Goal: Information Seeking & Learning: Learn about a topic

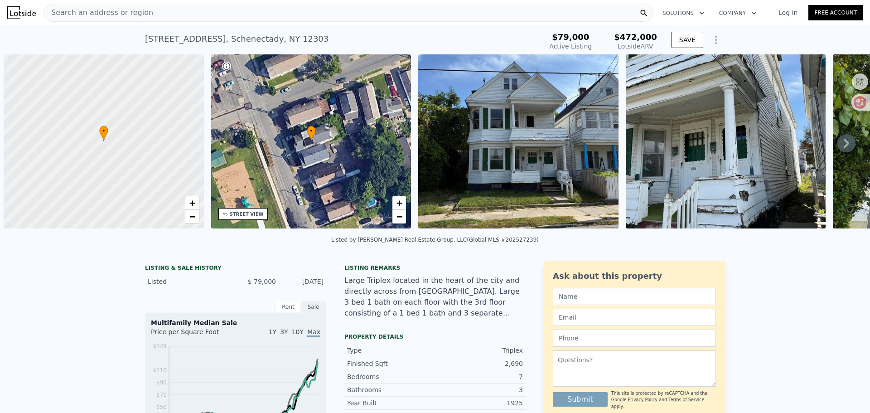
scroll to position [0, 4]
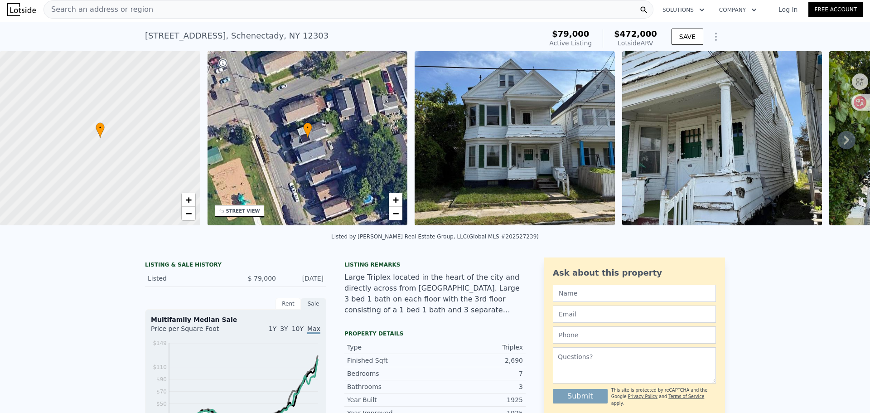
click at [156, 11] on div "Search an address or region" at bounding box center [349, 9] width 610 height 18
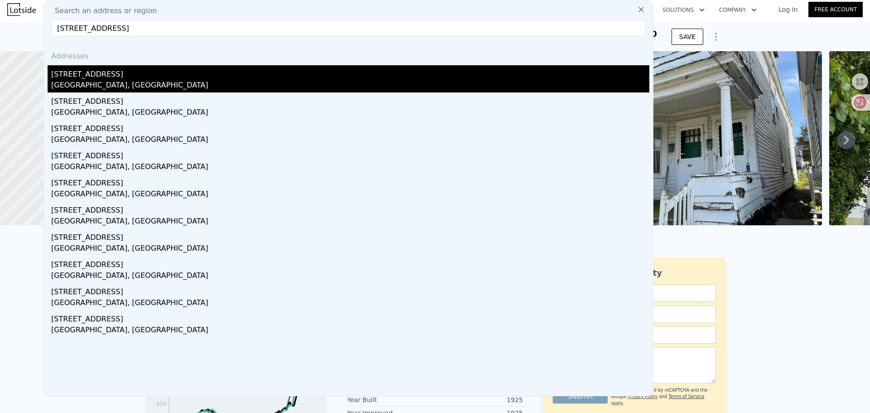
type input "[STREET_ADDRESS]"
click at [111, 79] on div "[STREET_ADDRESS]" at bounding box center [350, 72] width 598 height 15
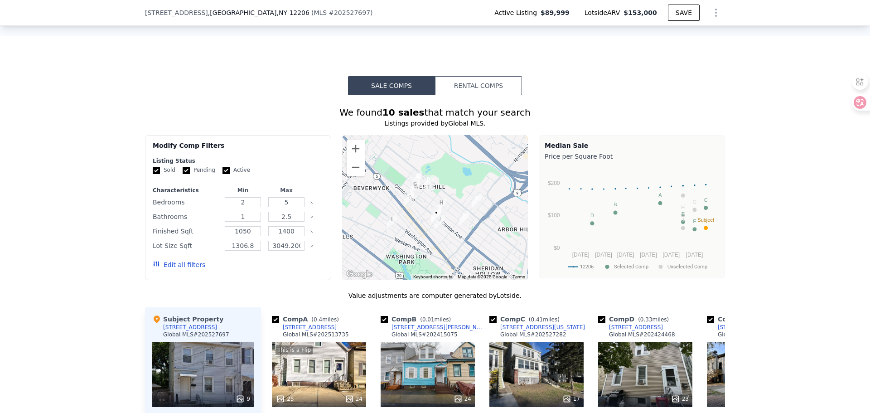
scroll to position [725, 0]
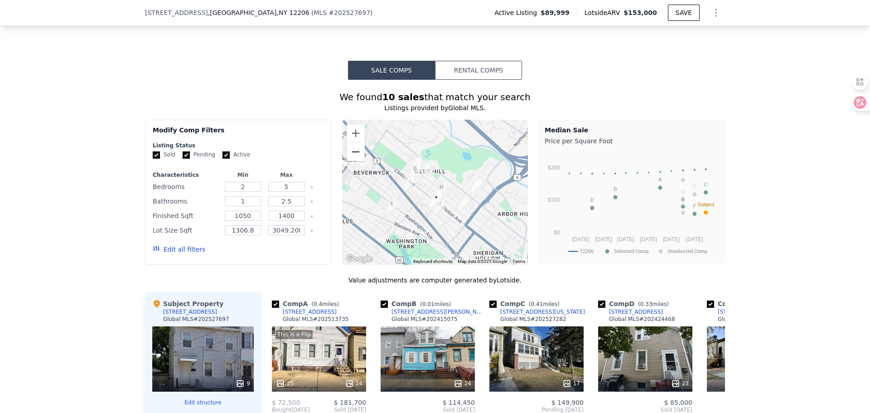
click at [351, 158] on button "Zoom out" at bounding box center [356, 152] width 18 height 18
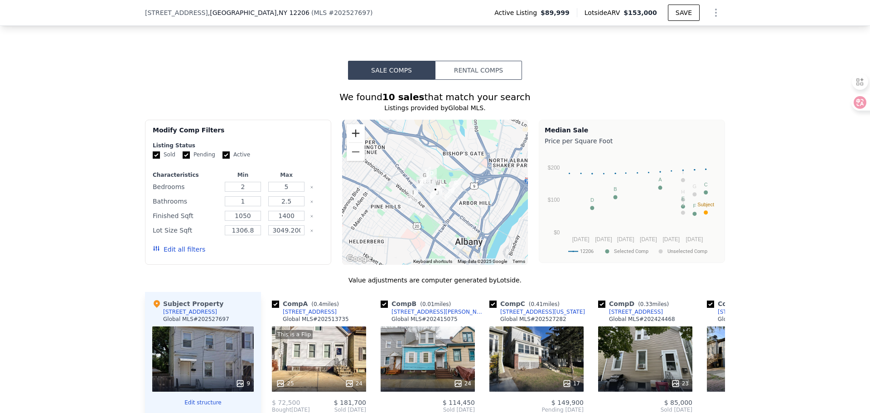
click at [351, 137] on button "Zoom in" at bounding box center [356, 133] width 18 height 18
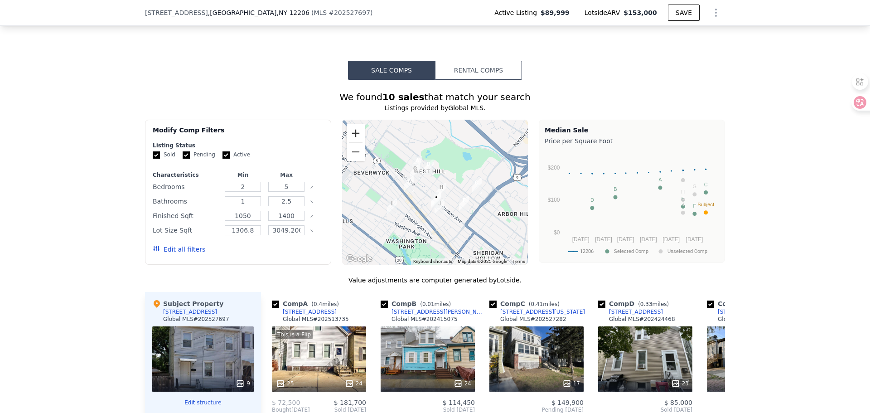
click at [351, 137] on button "Zoom in" at bounding box center [356, 133] width 18 height 18
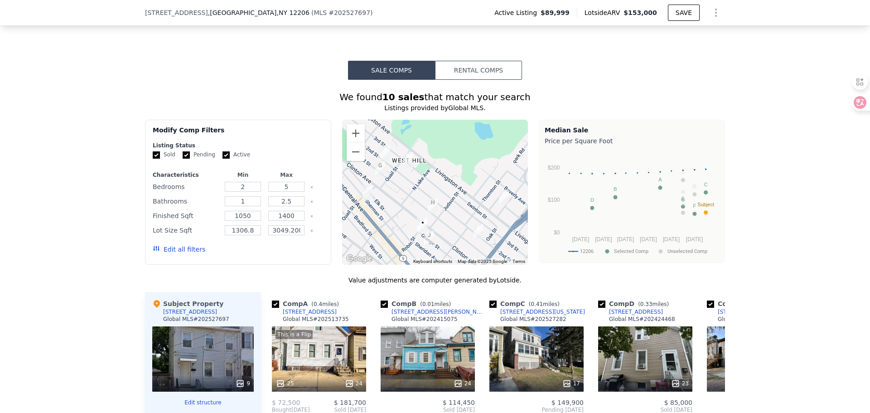
drag, startPoint x: 445, startPoint y: 191, endPoint x: 428, endPoint y: 202, distance: 19.4
click at [428, 202] on img "371 1st St" at bounding box center [432, 205] width 17 height 23
click at [24, 185] on div "We found 10 sales that match your search Listings provided by Global MLS . Filt…" at bounding box center [435, 333] width 870 height 507
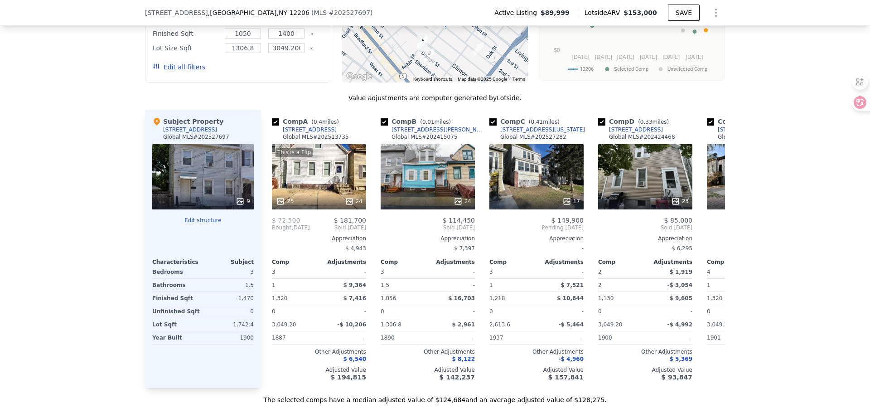
scroll to position [949, 0]
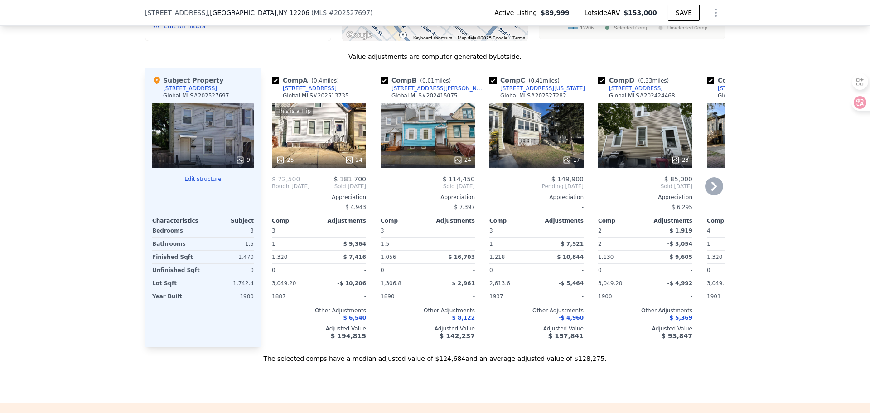
click at [313, 134] on div "This is a Flip 25 24" at bounding box center [319, 135] width 94 height 65
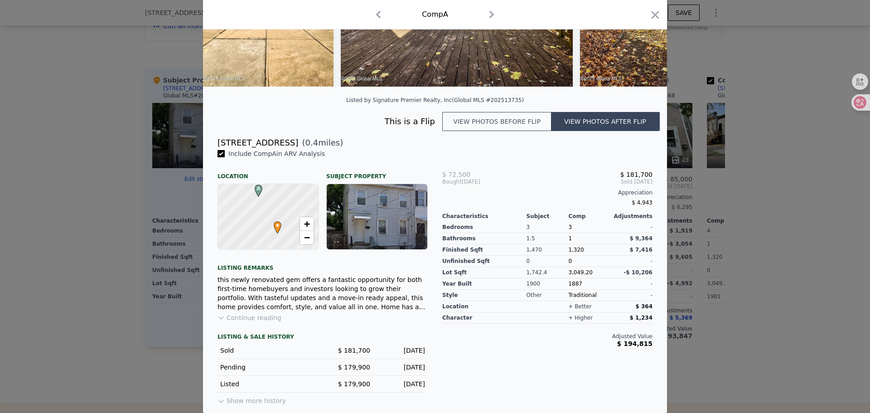
scroll to position [153, 0]
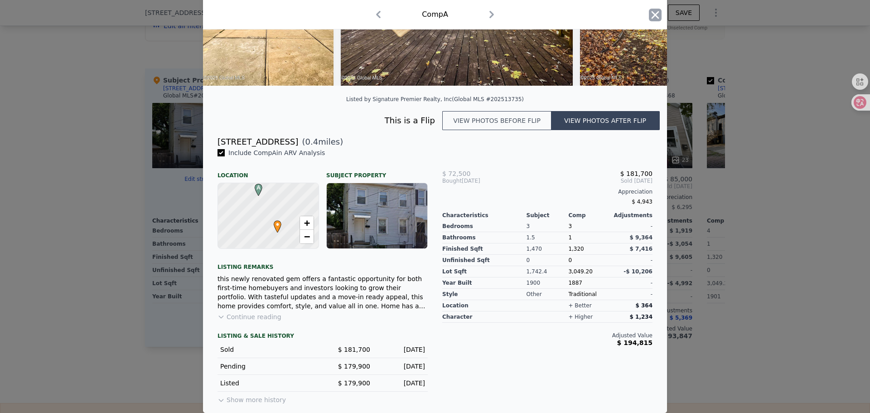
click at [652, 16] on icon "button" at bounding box center [656, 15] width 8 height 8
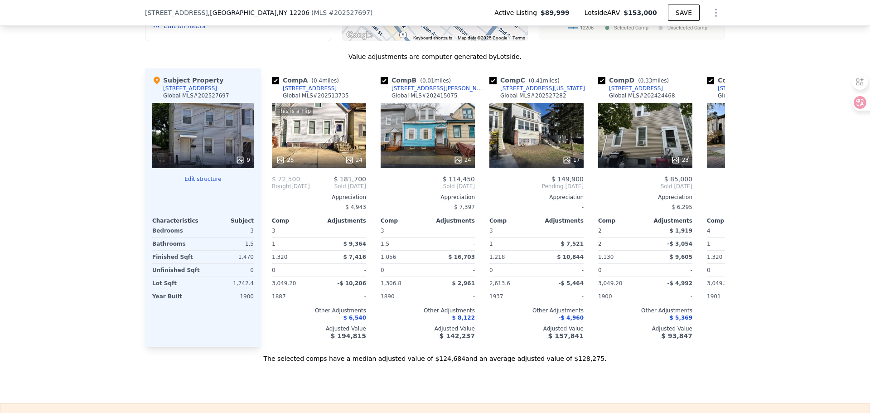
click at [27, 220] on div "We found 10 sales that match your search Listings provided by Global MLS . Filt…" at bounding box center [435, 109] width 870 height 507
